Goal: Task Accomplishment & Management: Complete application form

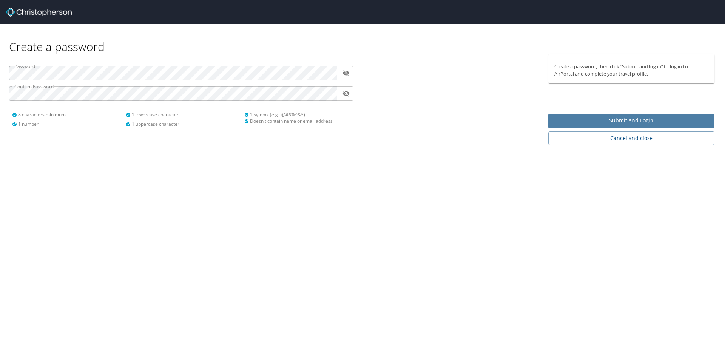
click at [560, 116] on button "Submit and Login" at bounding box center [631, 121] width 166 height 15
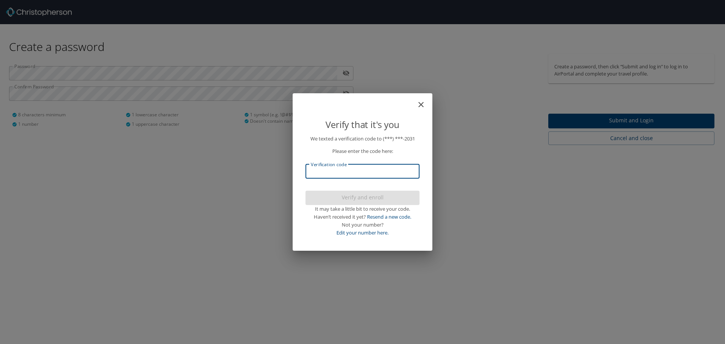
click at [399, 174] on input "Verification code" at bounding box center [362, 171] width 114 height 14
type input "779791"
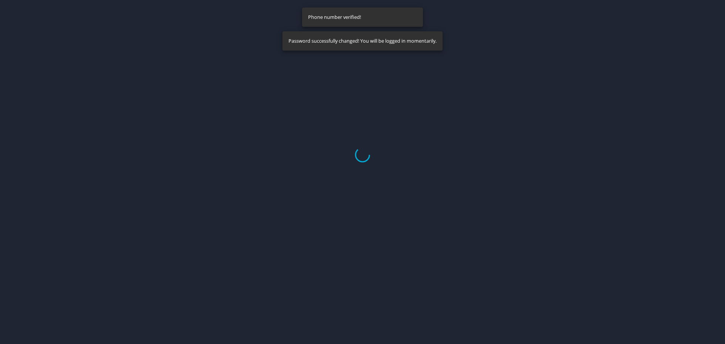
select select "US"
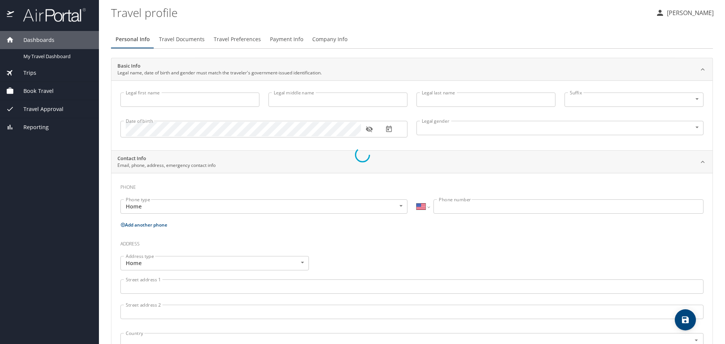
type input "Keven"
type input "Guo"
type input "Male"
select select "US"
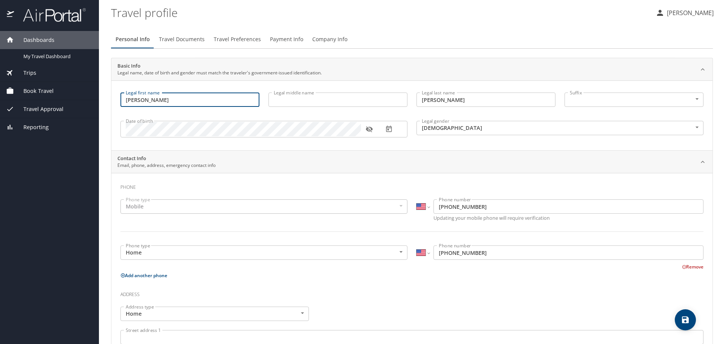
click at [230, 97] on input "Keven" at bounding box center [189, 99] width 139 height 14
click at [45, 91] on span "Book Travel" at bounding box center [34, 91] width 40 height 8
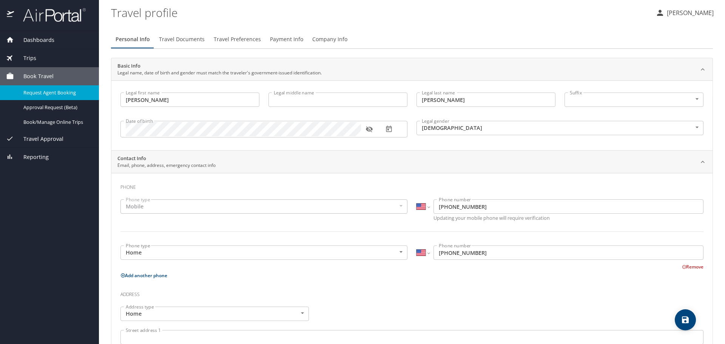
click at [74, 98] on link "Request Agent Booking" at bounding box center [49, 92] width 99 height 15
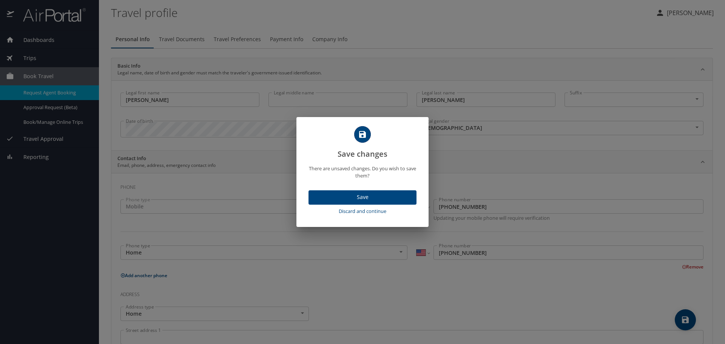
click at [363, 211] on span "Discard and continue" at bounding box center [362, 211] width 102 height 9
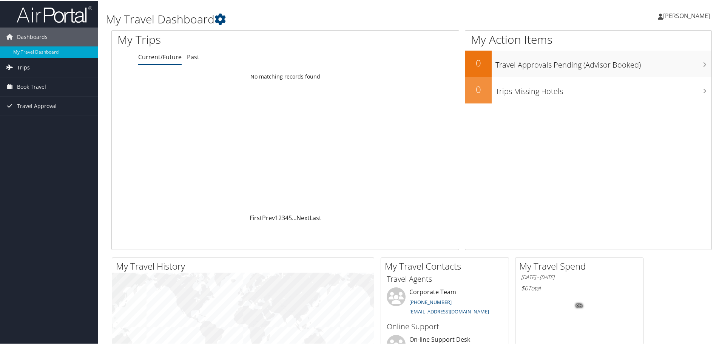
click at [28, 66] on span "Trips" at bounding box center [23, 66] width 13 height 19
click at [40, 80] on link "Current/Future Trips" at bounding box center [49, 81] width 98 height 11
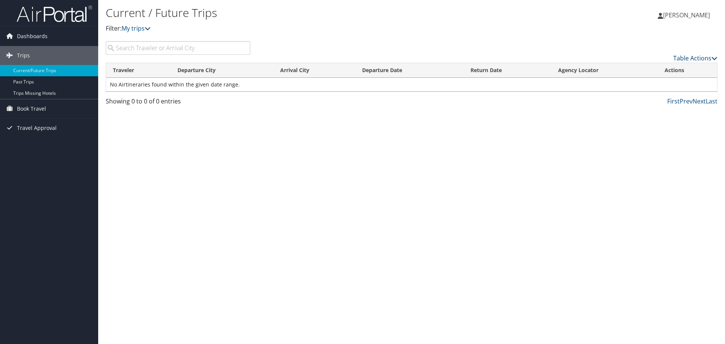
click at [681, 61] on link "Table Actions" at bounding box center [695, 58] width 44 height 8
click at [704, 56] on div at bounding box center [362, 172] width 725 height 344
click at [54, 105] on link "Book Travel" at bounding box center [49, 108] width 98 height 19
click at [75, 148] on link "Book/Manage Online Trips" at bounding box center [49, 146] width 98 height 11
